Goal: Use online tool/utility: Utilize a website feature to perform a specific function

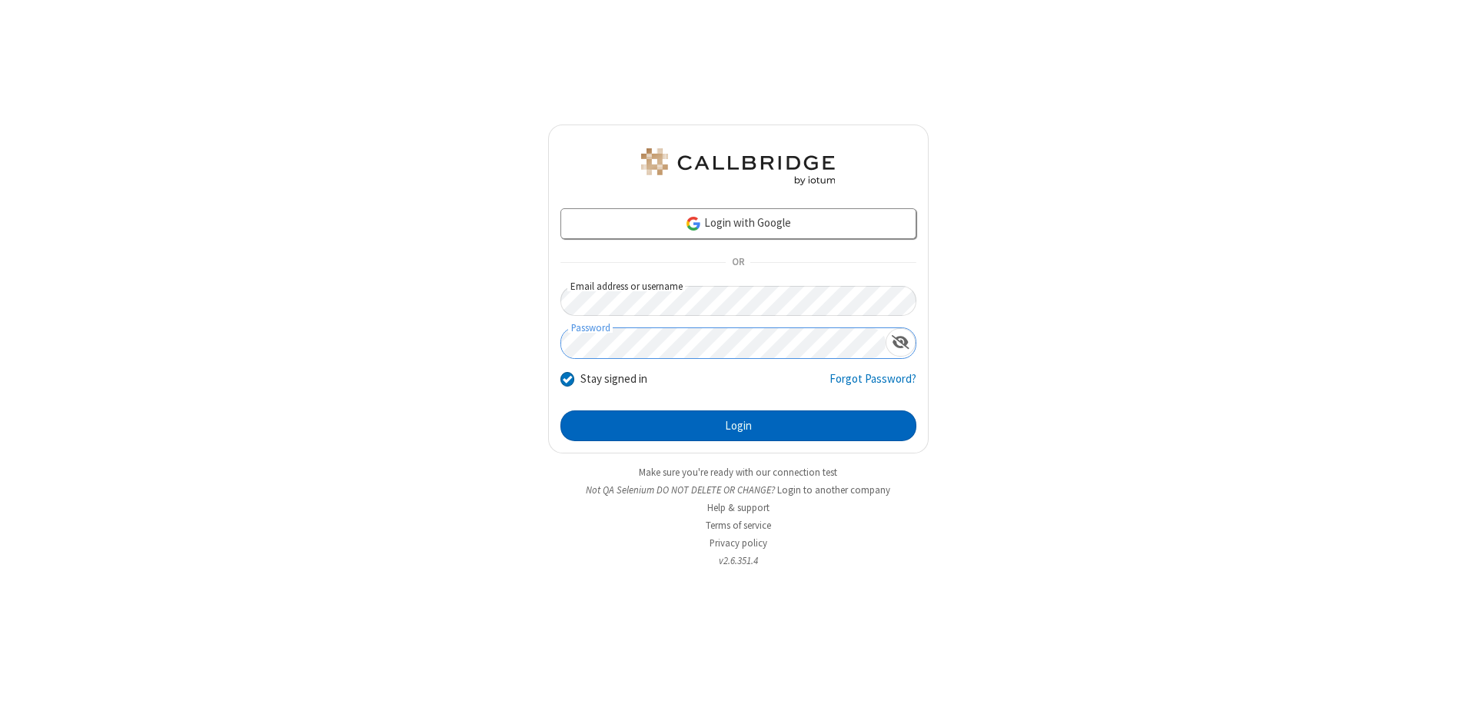
click at [738, 426] on button "Login" at bounding box center [738, 425] width 356 height 31
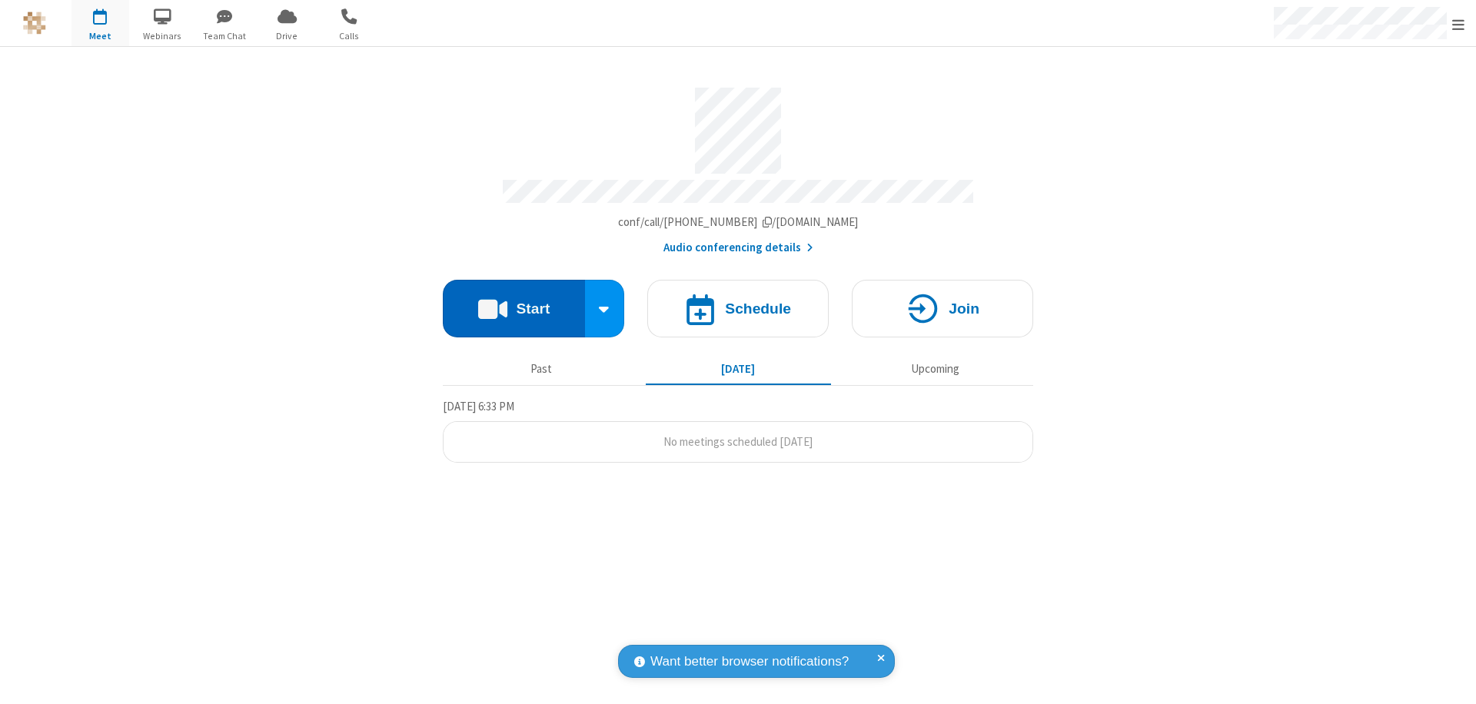
click at [513, 301] on button "Start" at bounding box center [514, 309] width 142 height 58
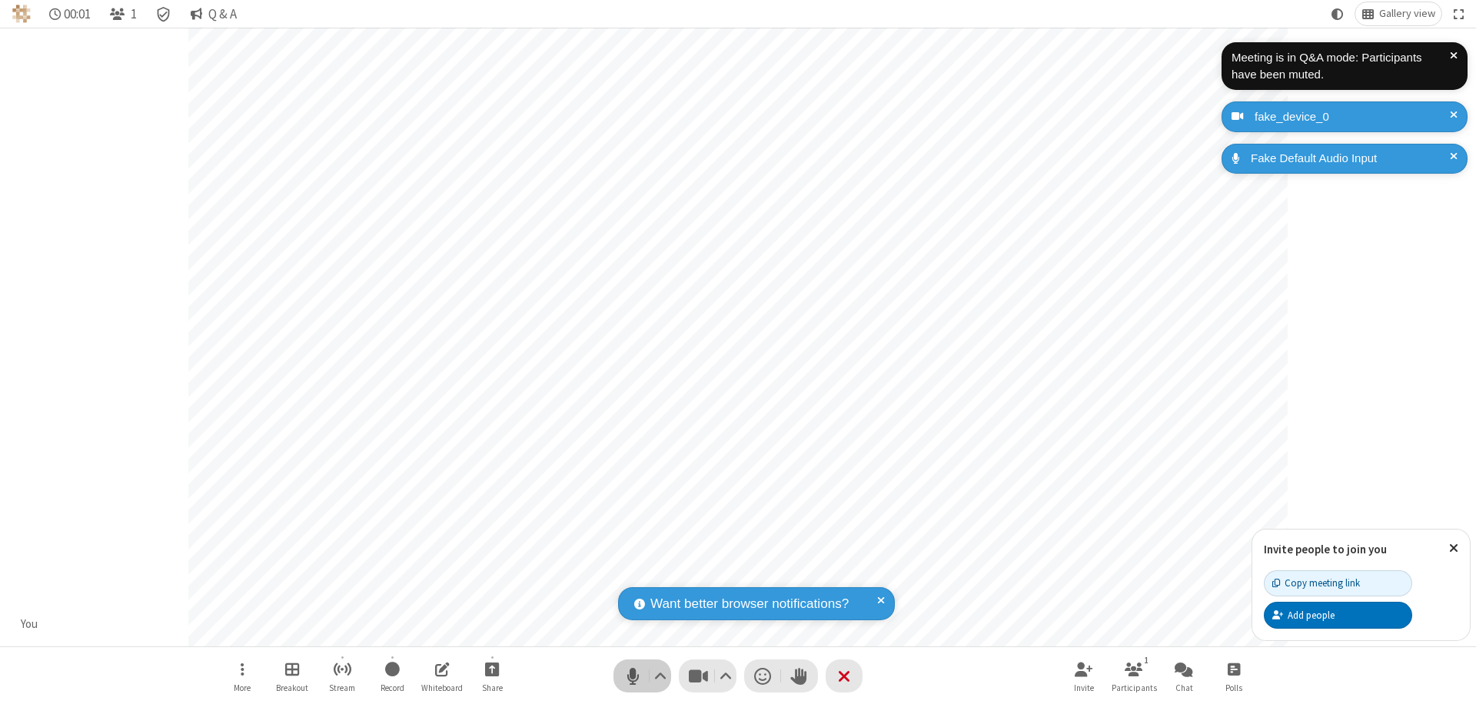
click at [633, 676] on span "Mute (⌘+Shift+A)" at bounding box center [632, 676] width 23 height 22
click at [633, 676] on span "Unmute (⌘+Shift+A)" at bounding box center [632, 676] width 23 height 22
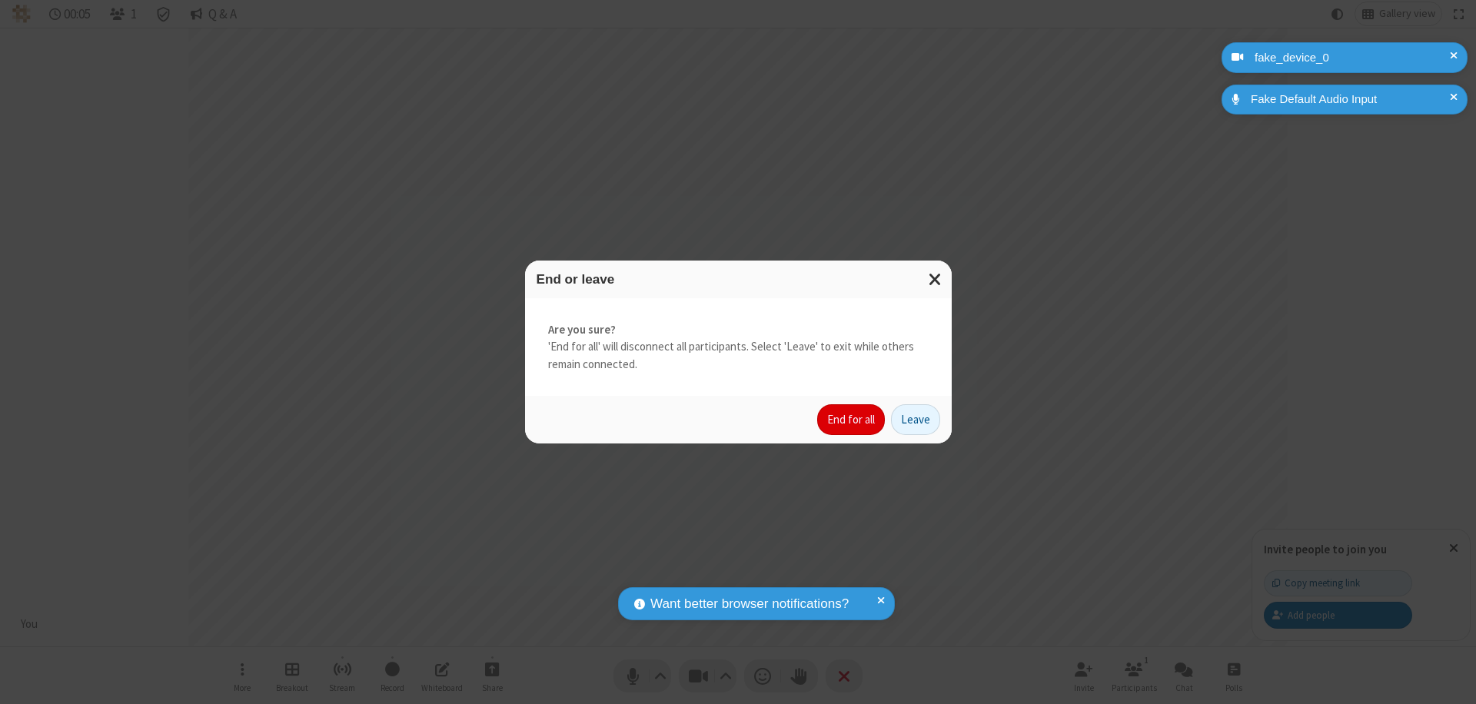
click at [852, 420] on button "End for all" at bounding box center [851, 419] width 68 height 31
